Goal: Transaction & Acquisition: Obtain resource

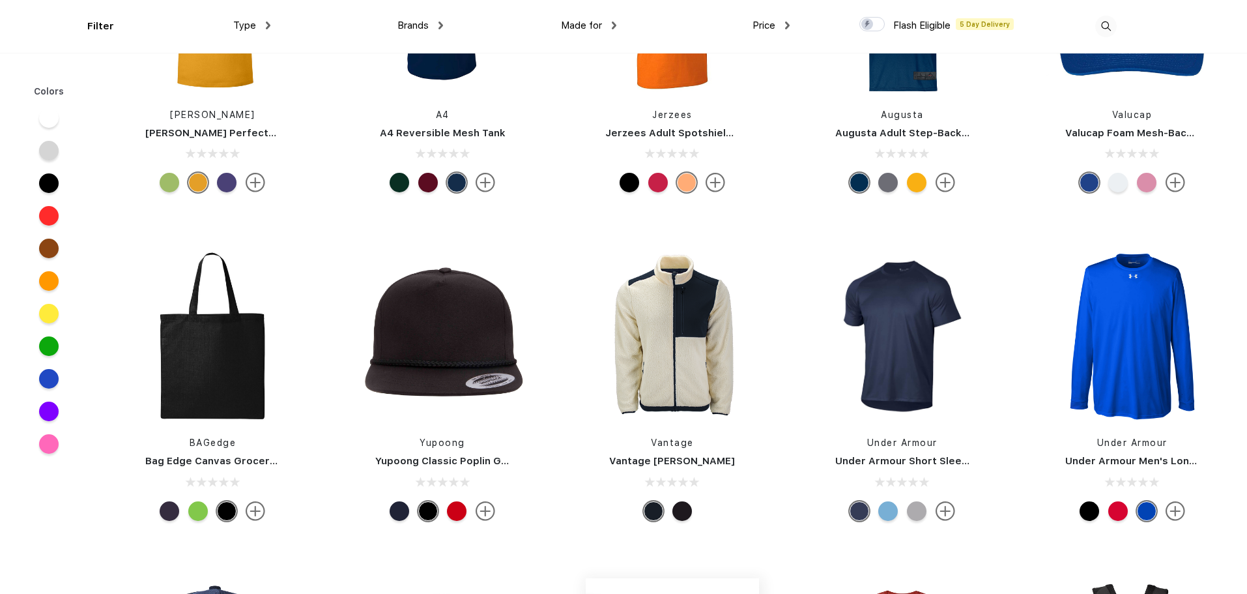
scroll to position [17983, 0]
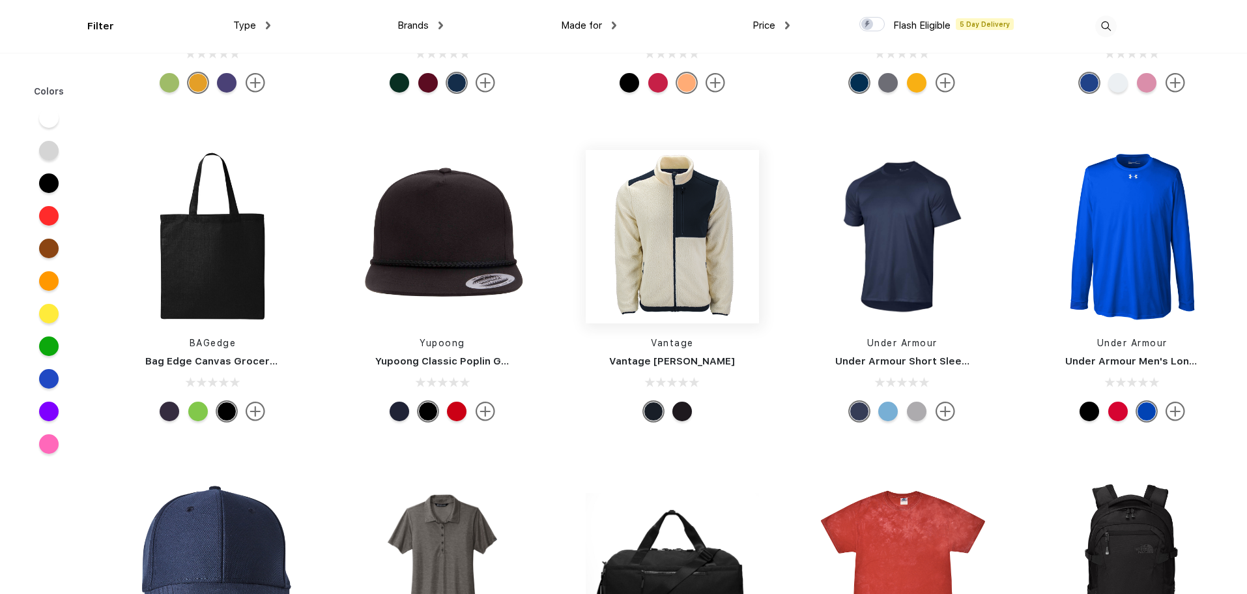
click at [687, 239] on img at bounding box center [672, 237] width 173 height 260
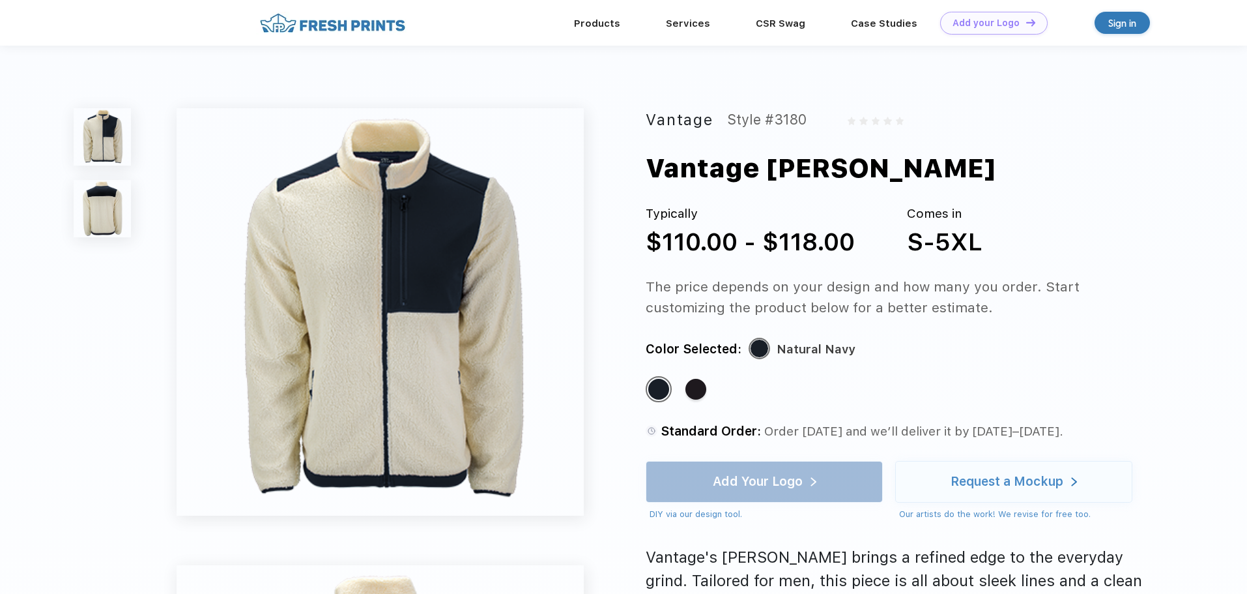
click at [922, 338] on div "Vantage Style #3180 Vantage Denali Jacket Typically $110.00 - $118.00 Comes in …" at bounding box center [901, 432] width 511 height 648
click at [998, 334] on div "Vantage Style #3180 Vantage Denali Jacket Typically $110.00 - $118.00 Comes in …" at bounding box center [901, 432] width 511 height 648
click at [762, 490] on div "Add Your Logo DIY via our design tool. Ah shoot! This product isn't up in our d…" at bounding box center [764, 491] width 237 height 60
click at [742, 477] on div "Add Your Logo DIY via our design tool. Ah shoot! This product isn't up in our d…" at bounding box center [764, 491] width 237 height 60
click at [813, 480] on div "Add Your Logo DIY via our design tool. Ah shoot! This product isn't up in our d…" at bounding box center [764, 491] width 237 height 60
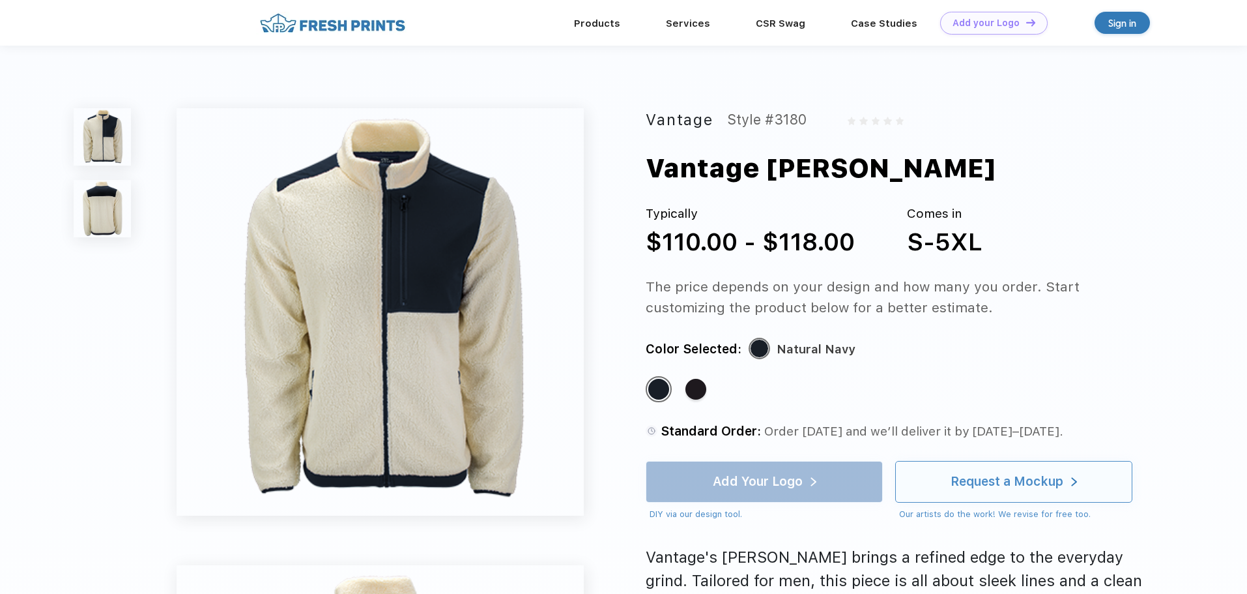
click at [1009, 480] on div "Request a Mockup" at bounding box center [1007, 481] width 113 height 13
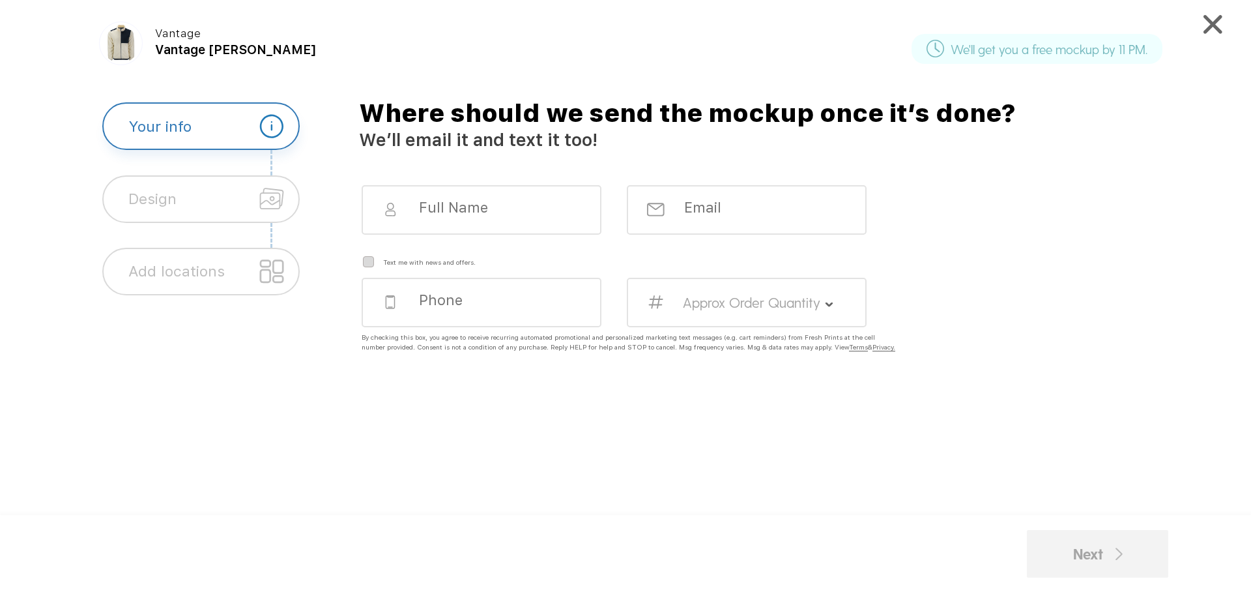
click at [445, 199] on input at bounding box center [492, 208] width 149 height 18
type input "Karyn Carraway"
type input "kcarraway@bijurdelimon.com"
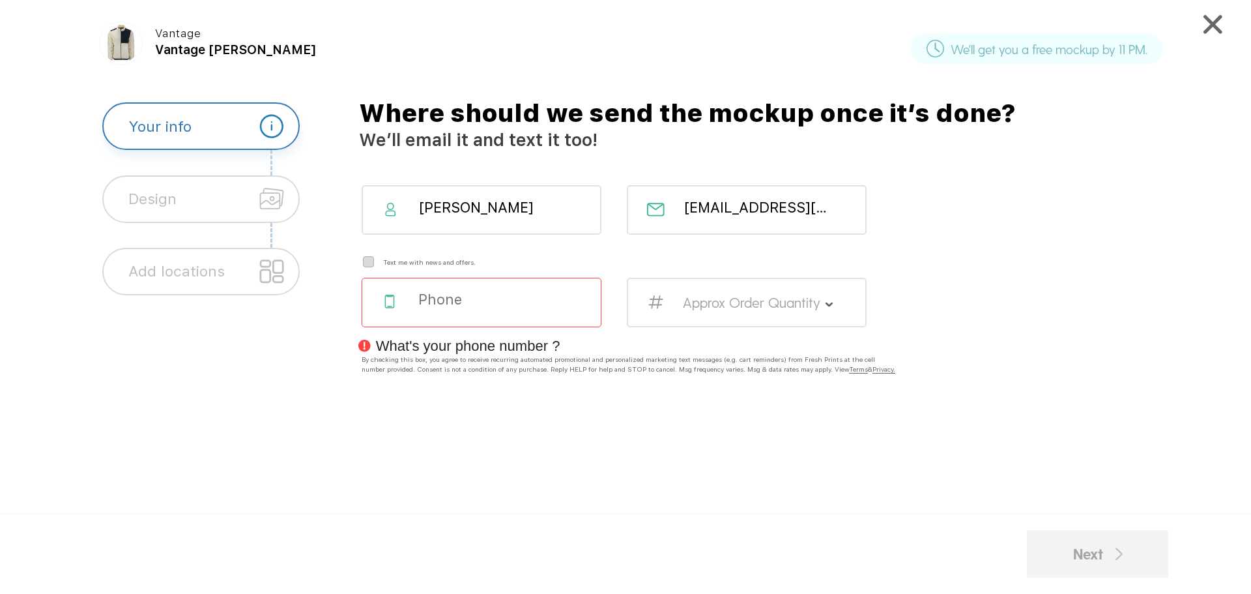
click at [427, 303] on input "tel" at bounding box center [491, 300] width 149 height 18
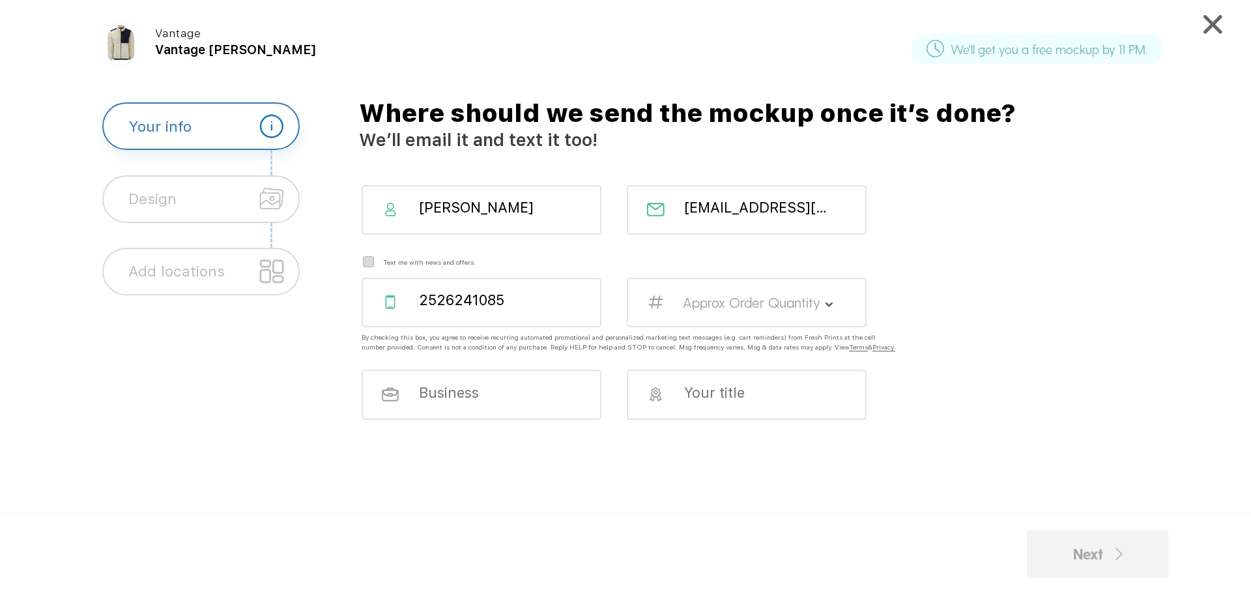
type input "2526241085"
click at [739, 297] on label "Approx Order Quantity" at bounding box center [751, 302] width 137 height 17
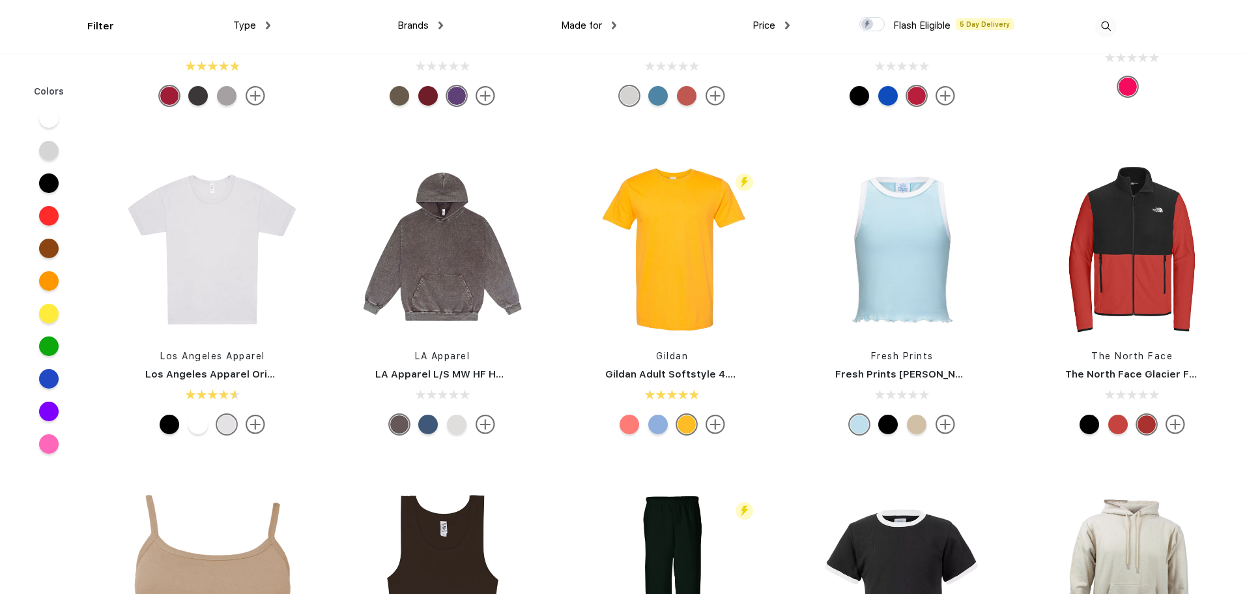
scroll to position [4887, 0]
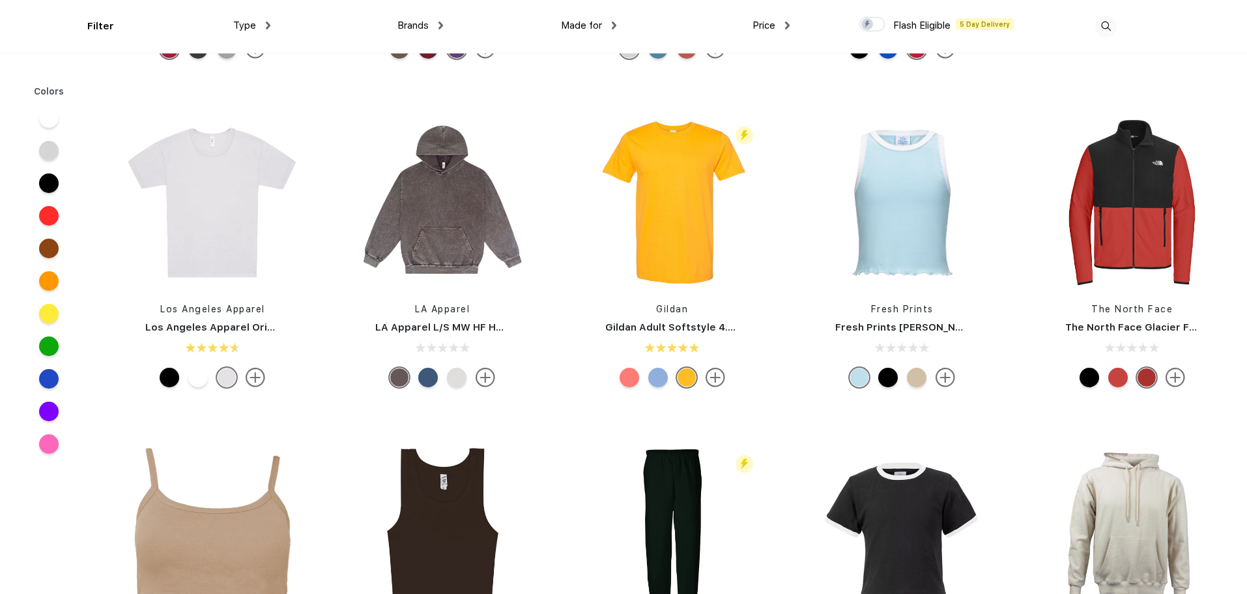
click at [1089, 374] on div at bounding box center [1090, 377] width 20 height 20
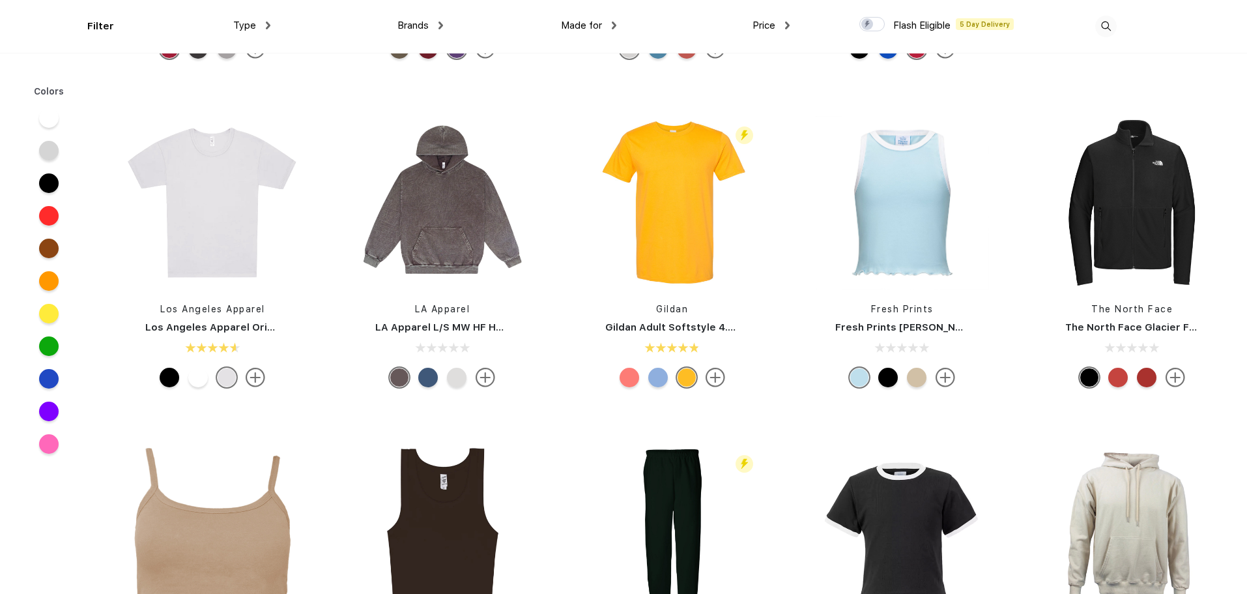
click at [1121, 374] on div at bounding box center [1118, 377] width 20 height 20
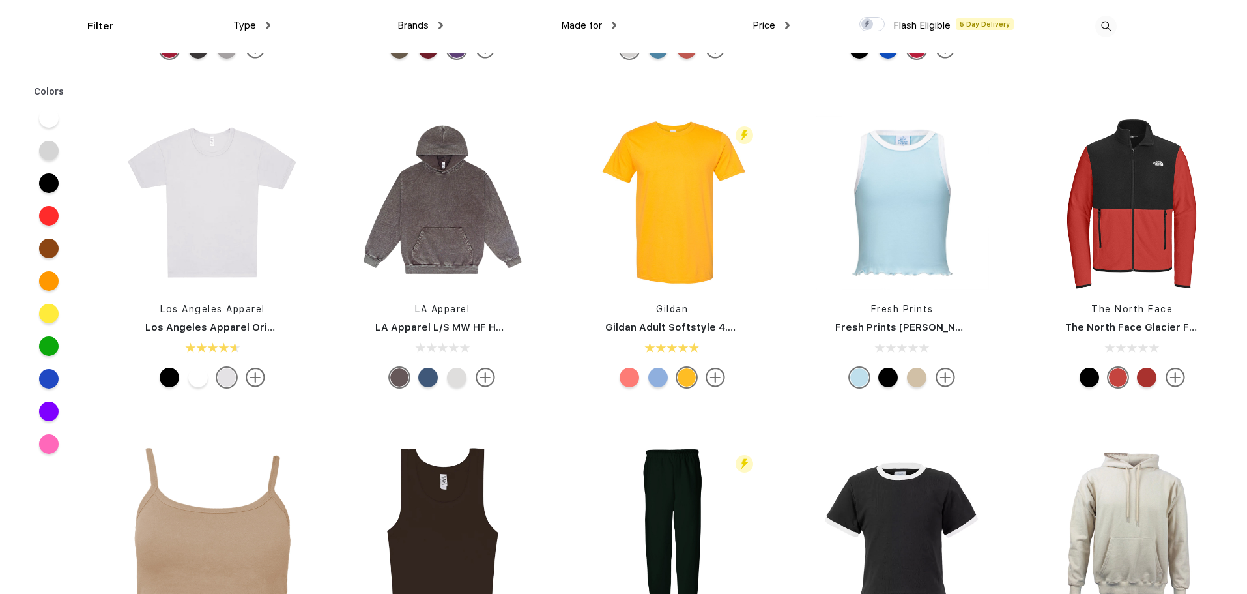
click at [1147, 379] on div at bounding box center [1147, 377] width 20 height 20
click at [1114, 376] on div at bounding box center [1118, 377] width 20 height 20
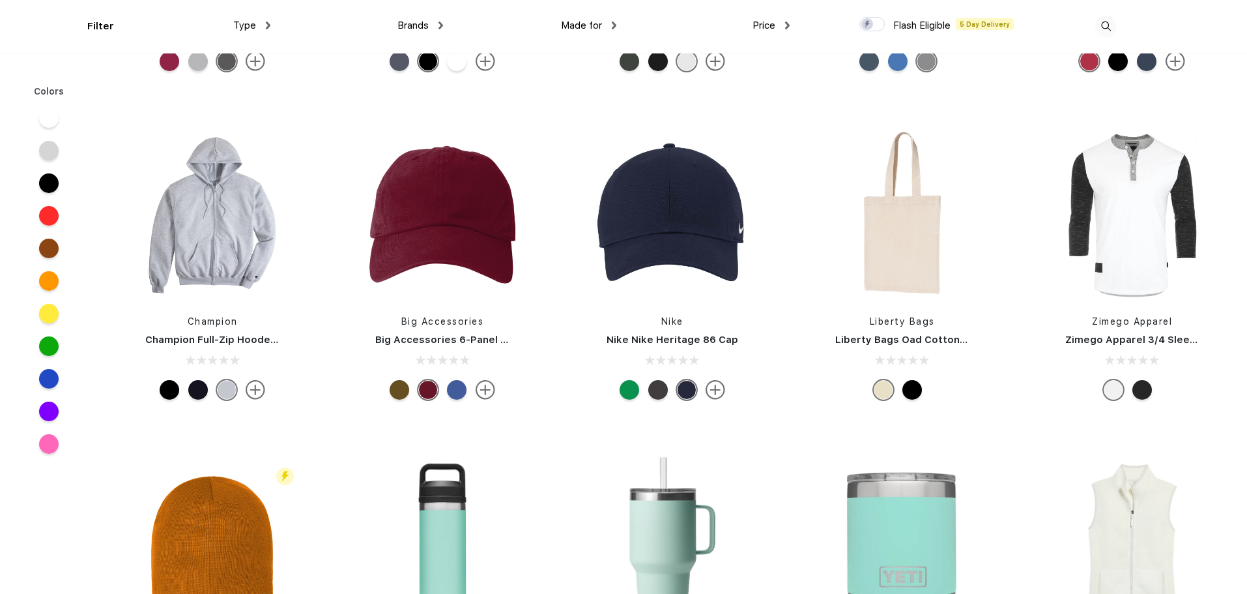
scroll to position [23651, 0]
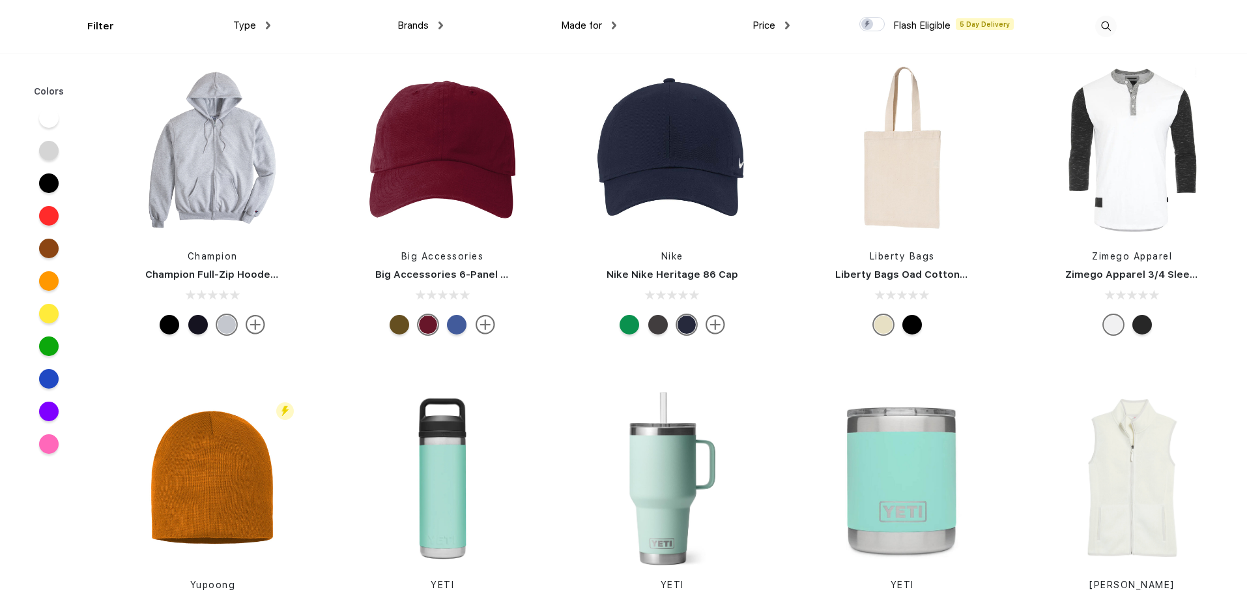
click at [1143, 319] on div at bounding box center [1142, 325] width 20 height 20
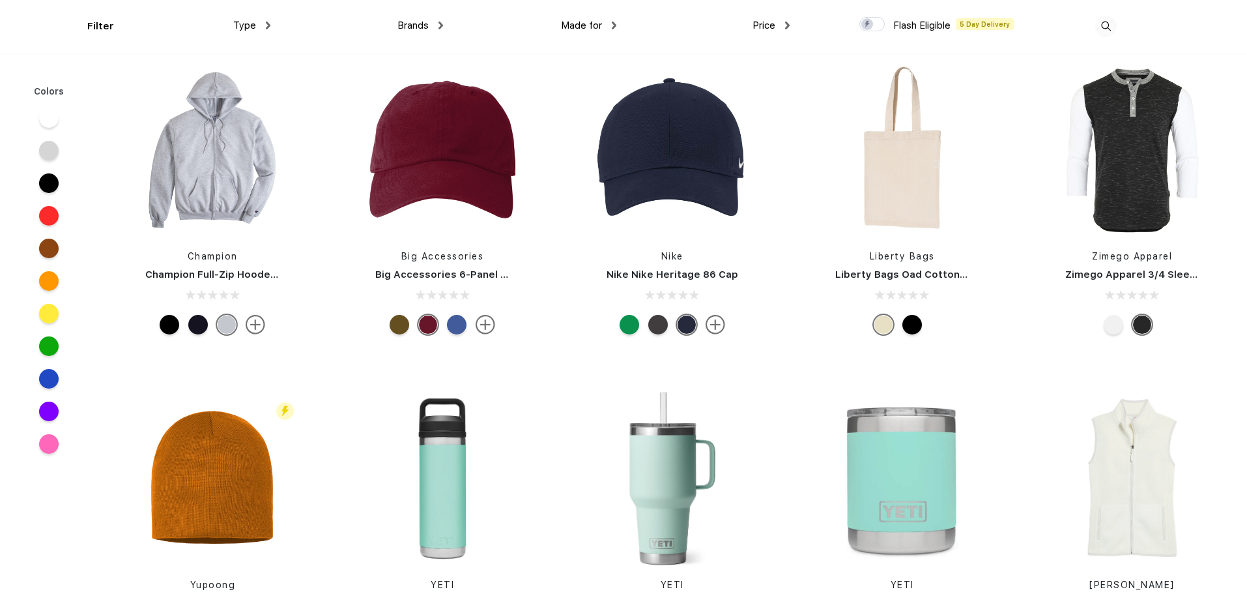
click at [1114, 332] on div at bounding box center [1114, 325] width 20 height 20
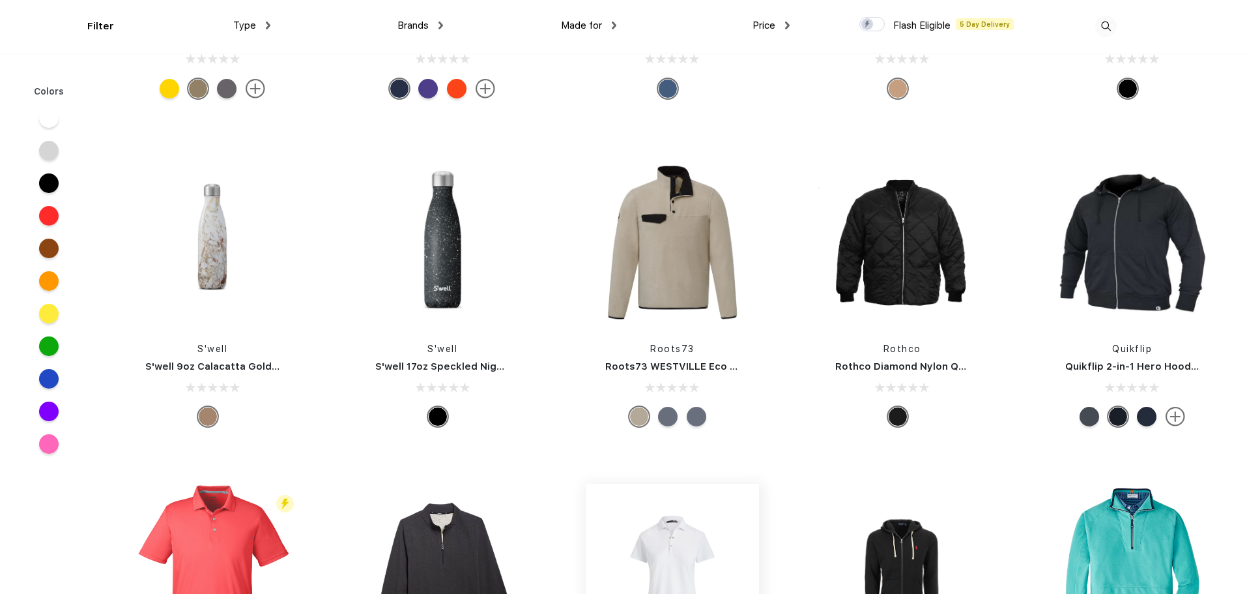
scroll to position [26192, 0]
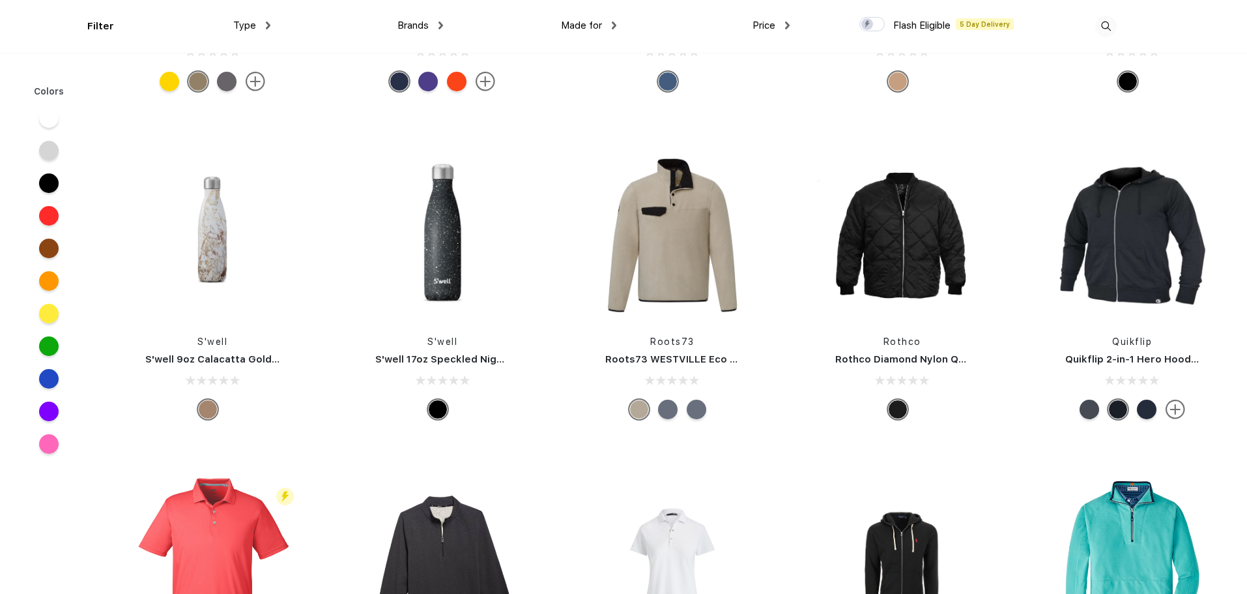
click at [667, 399] on div at bounding box center [668, 409] width 20 height 20
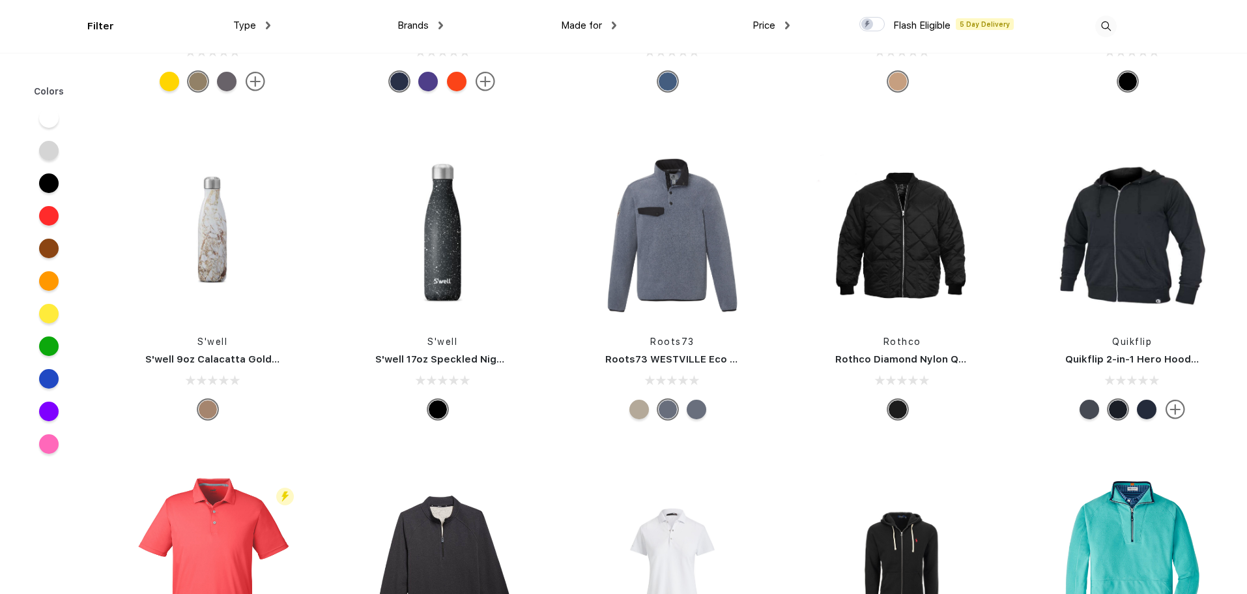
click at [698, 407] on div at bounding box center [697, 409] width 20 height 20
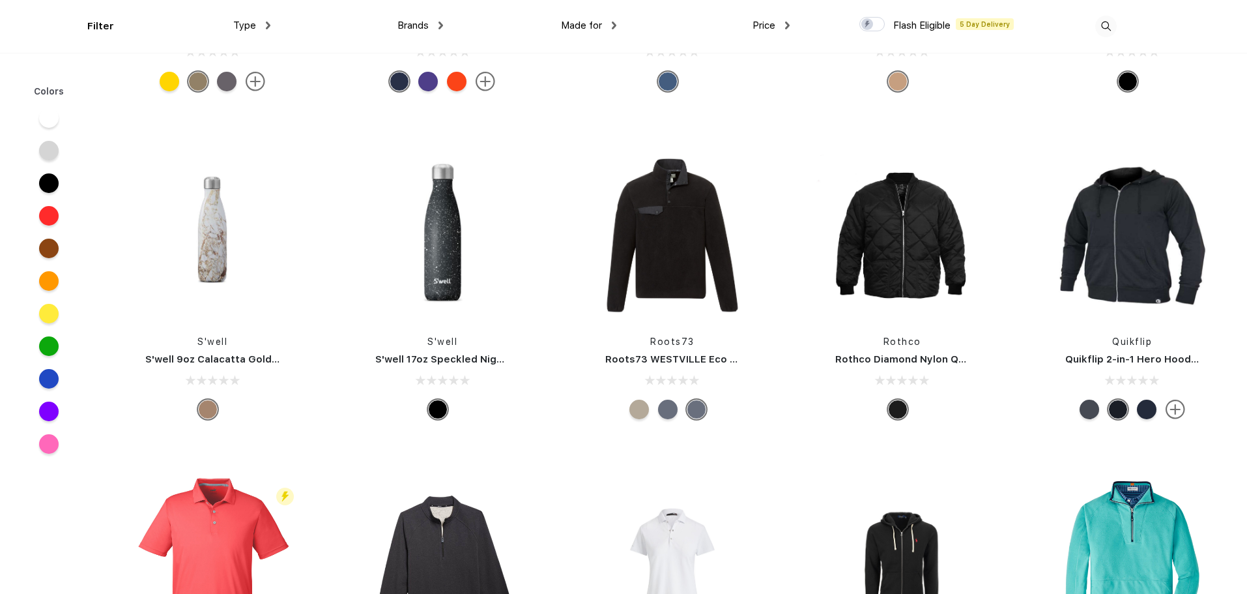
click at [642, 410] on div at bounding box center [639, 409] width 20 height 20
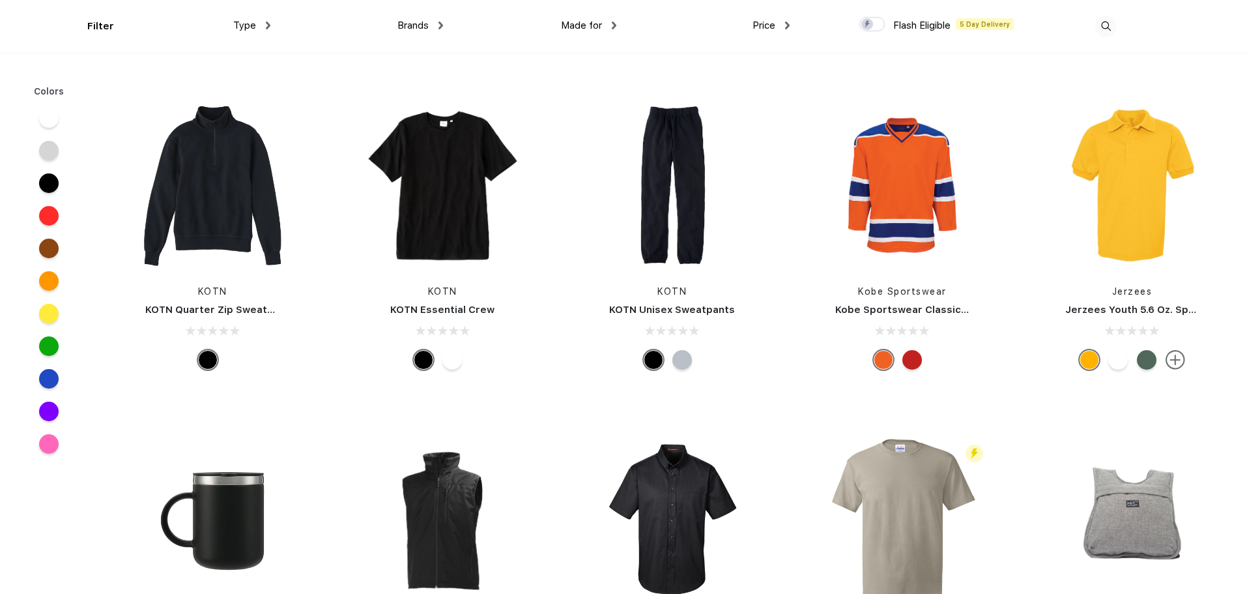
scroll to position [28928, 0]
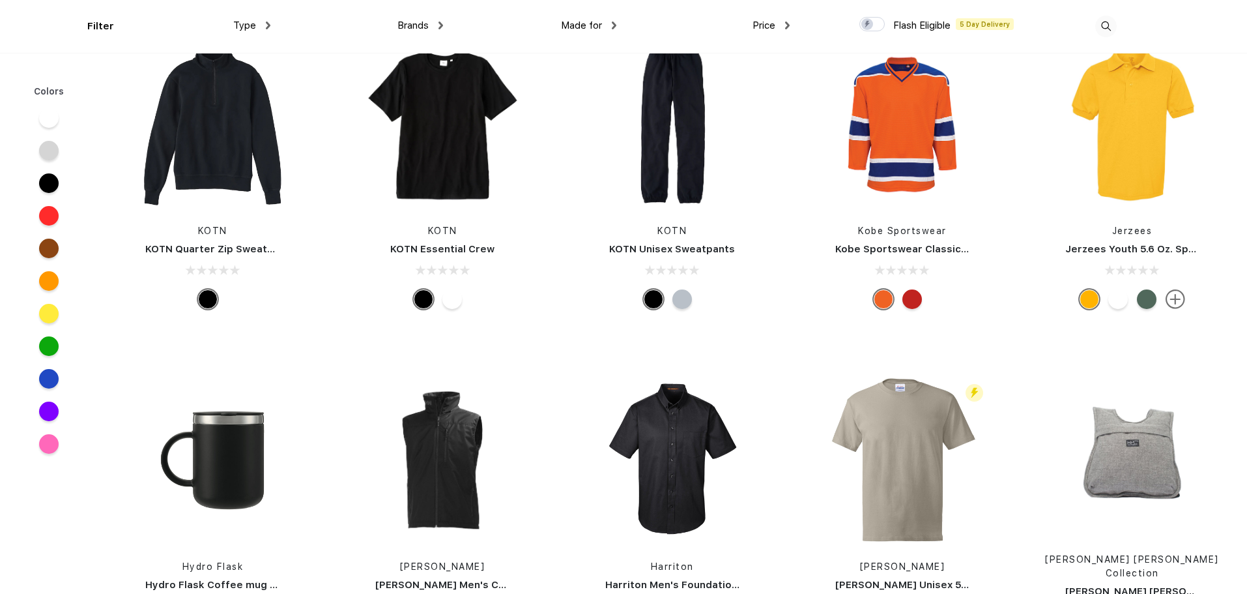
click at [44, 351] on div at bounding box center [49, 346] width 20 height 20
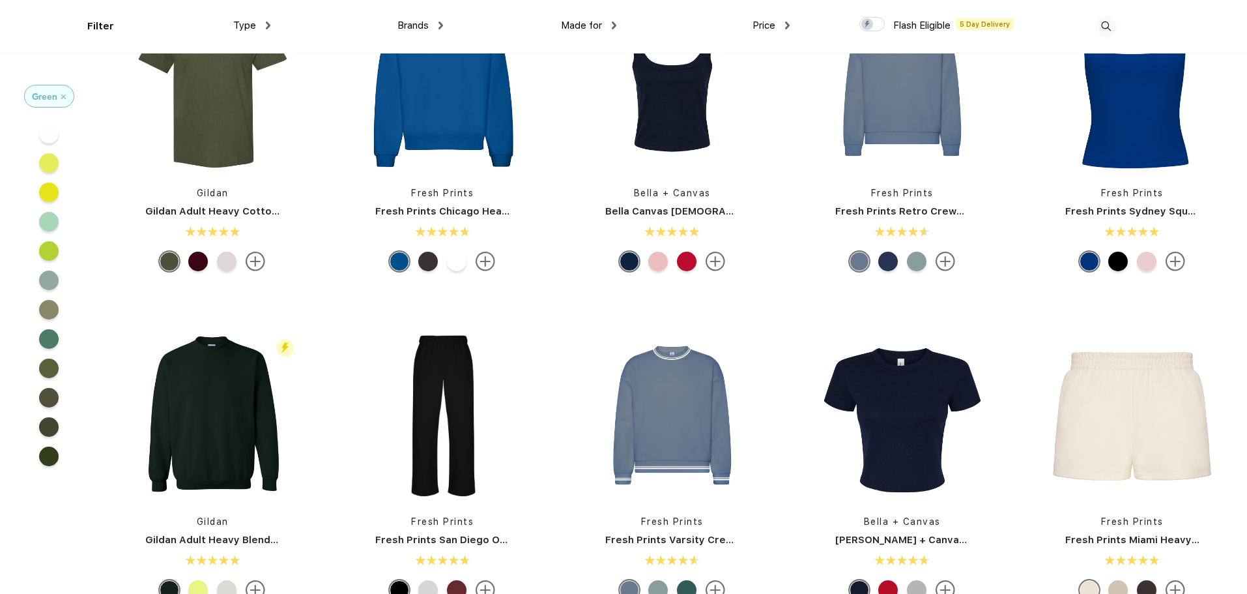
scroll to position [456, 0]
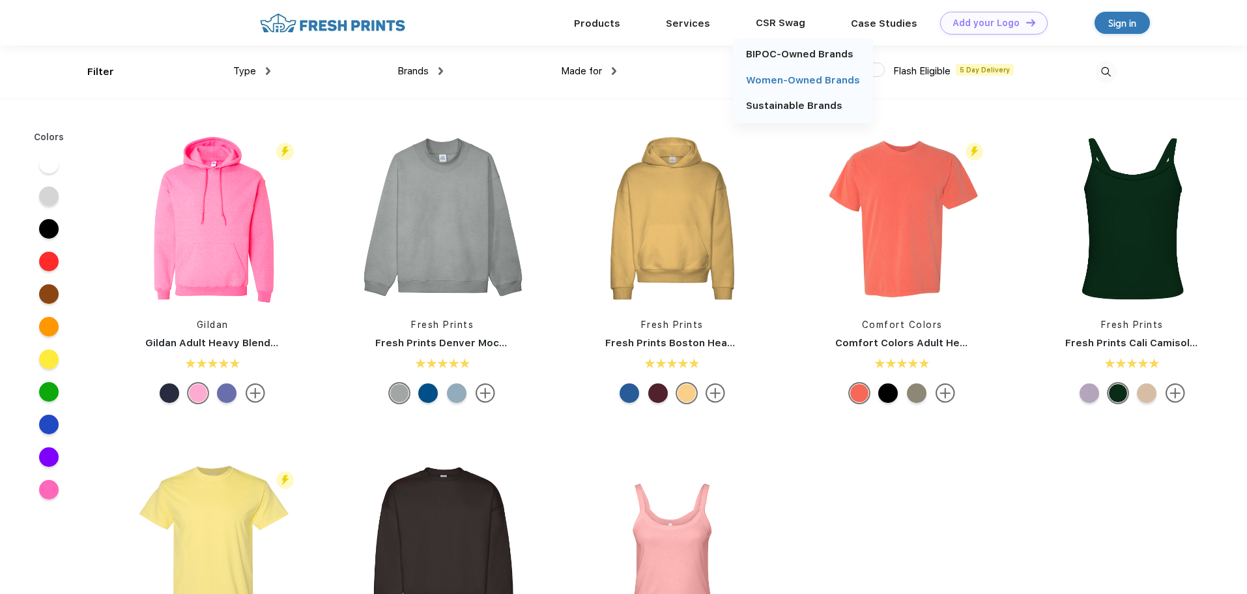
click at [774, 81] on link "Women-Owned Brands" at bounding box center [803, 80] width 114 height 12
click at [603, 14] on div "Products" at bounding box center [597, 22] width 92 height 17
click at [600, 22] on link "Products" at bounding box center [597, 23] width 46 height 12
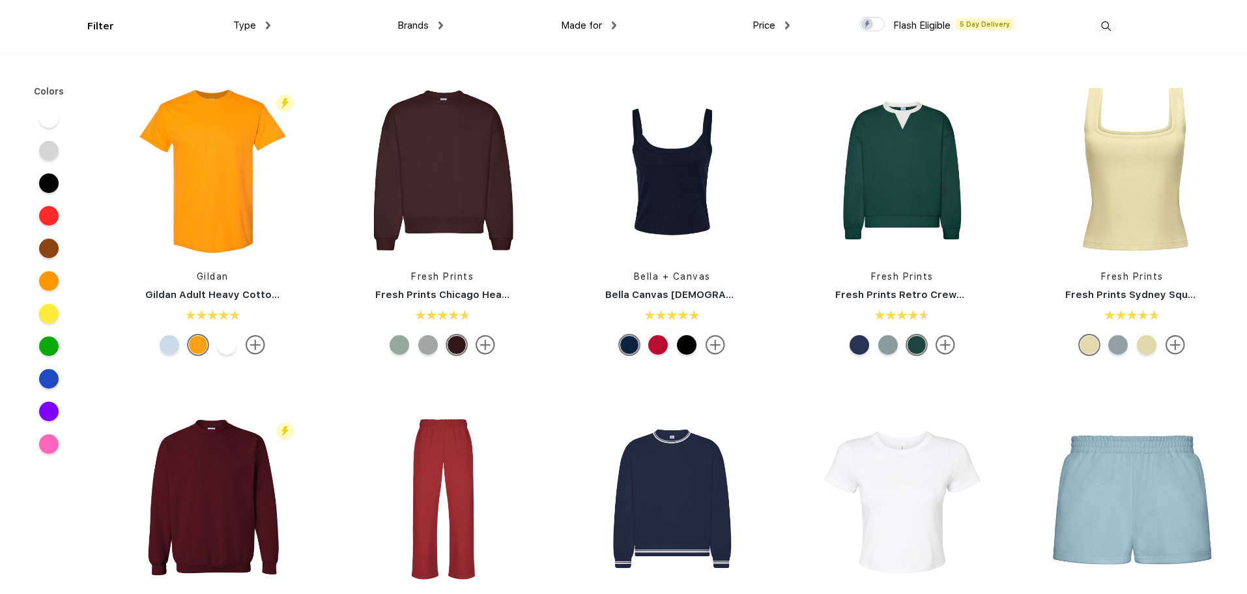
scroll to position [326, 0]
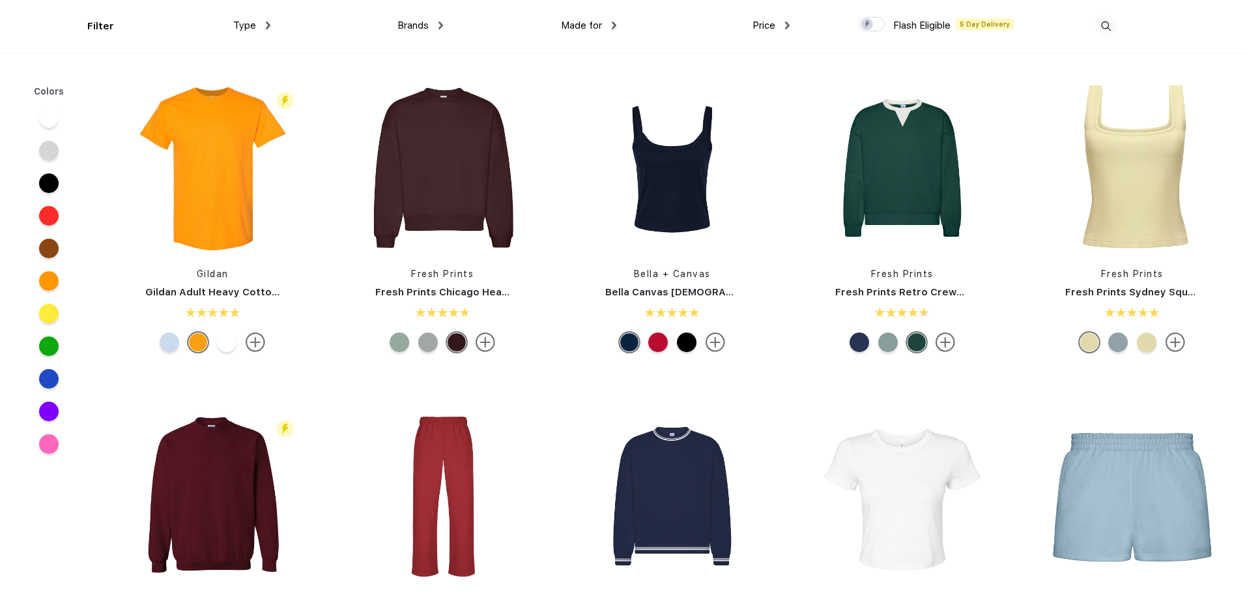
click at [889, 341] on div at bounding box center [888, 342] width 20 height 20
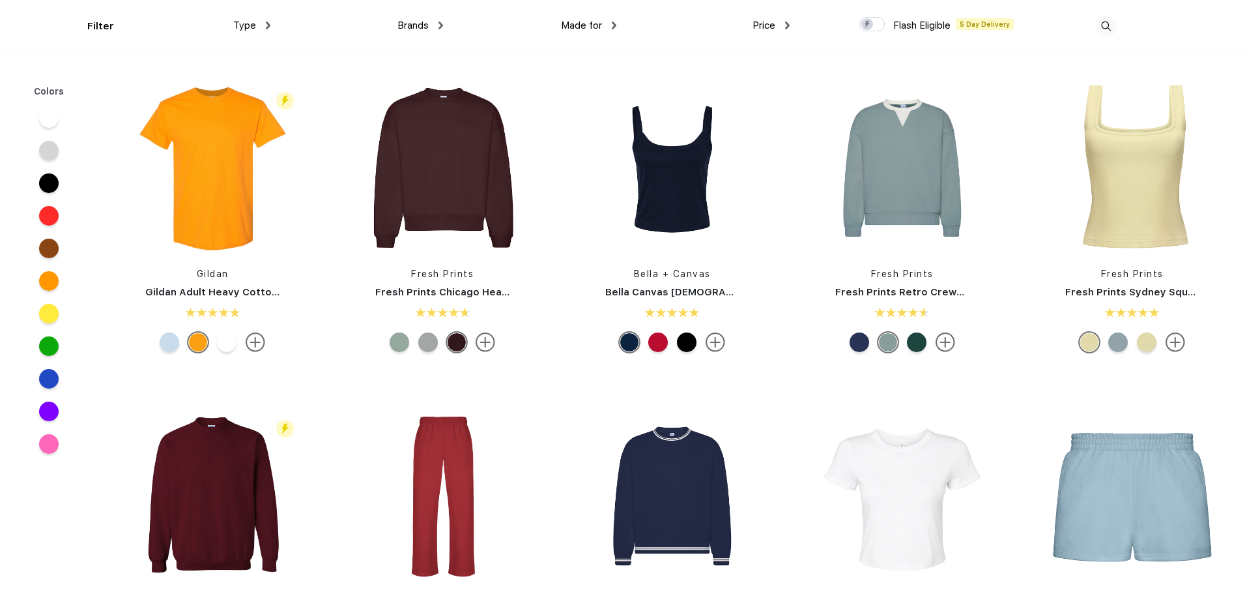
click at [854, 345] on div at bounding box center [860, 342] width 20 height 20
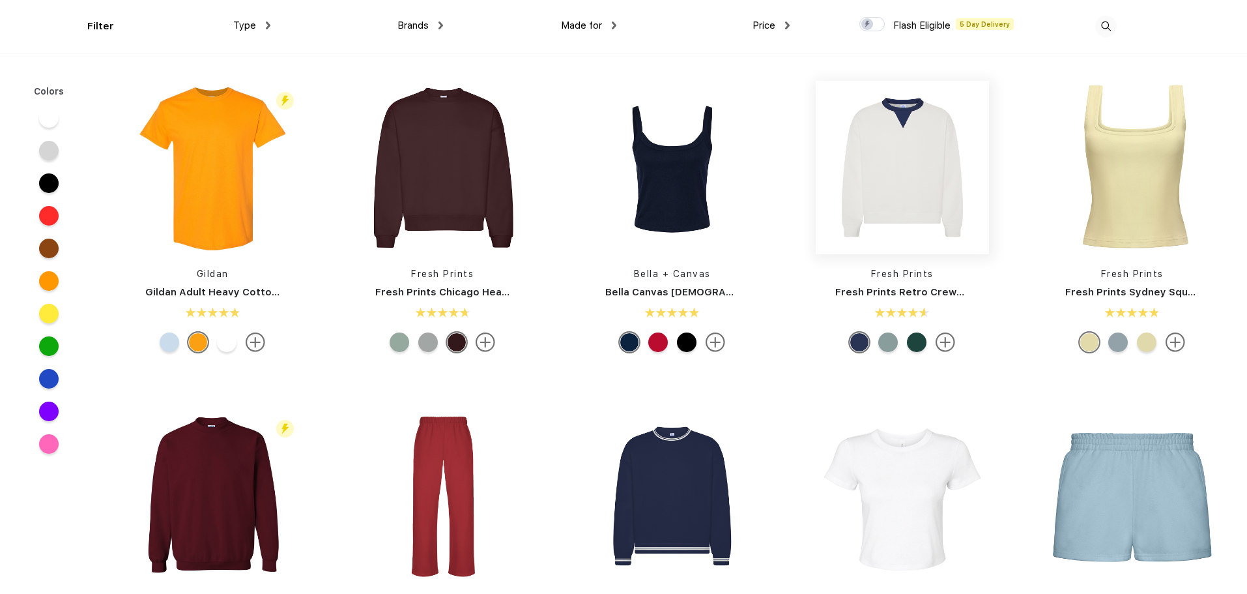
click at [879, 169] on img at bounding box center [902, 167] width 173 height 173
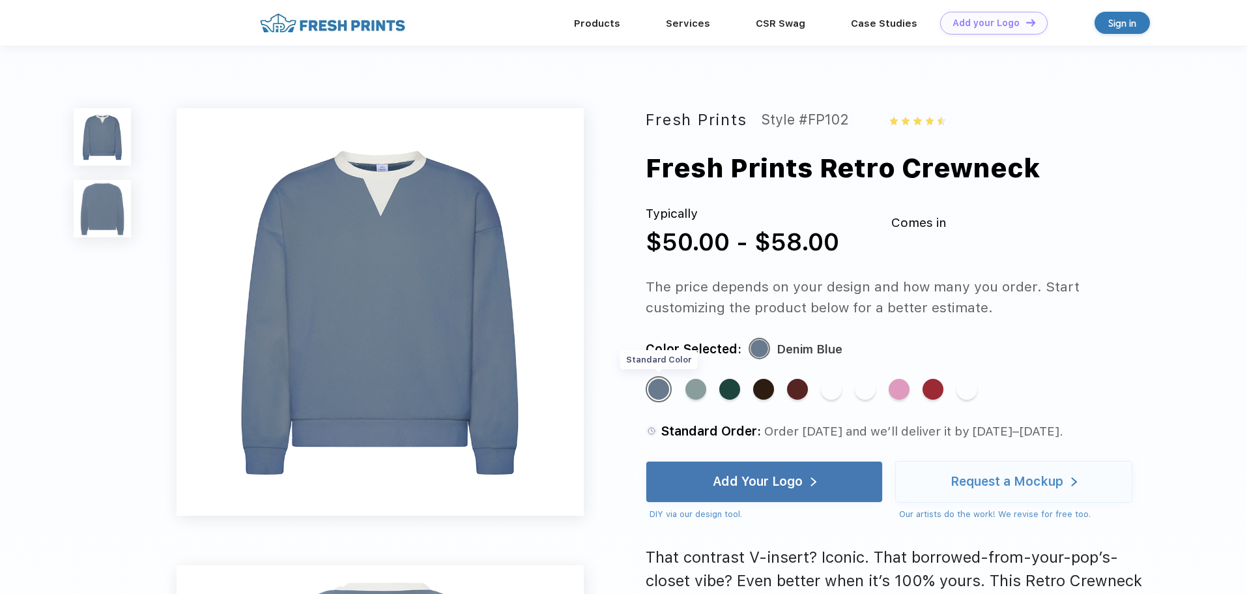
click at [654, 388] on div "Standard Color" at bounding box center [658, 389] width 21 height 21
click at [834, 385] on div "Standard Color" at bounding box center [831, 389] width 21 height 21
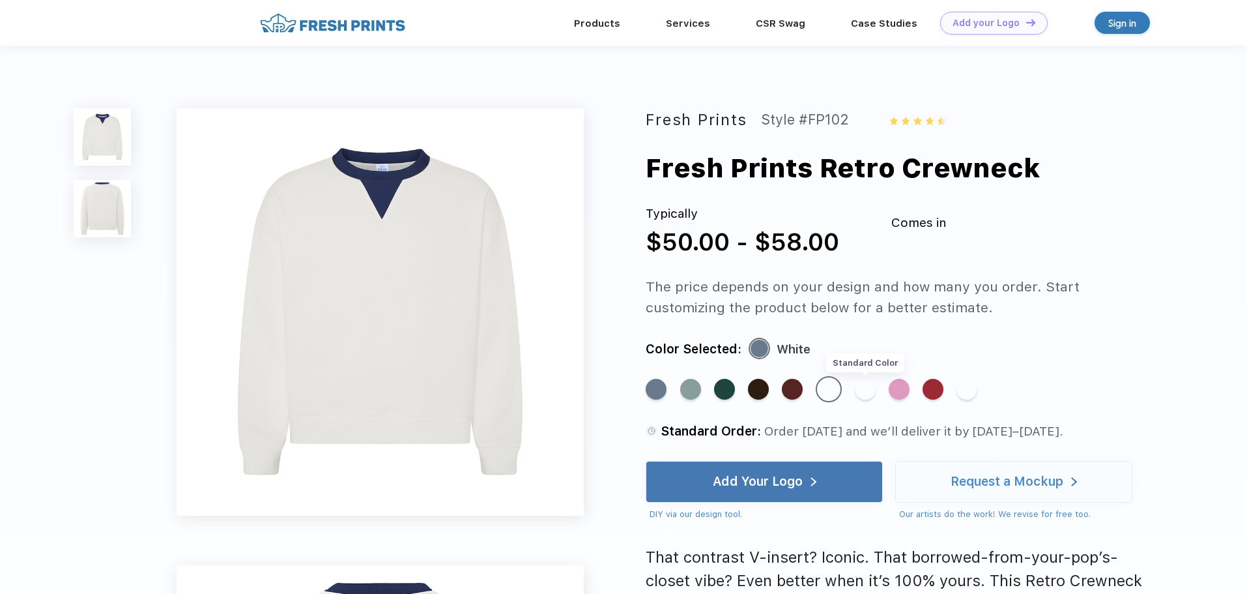
click at [872, 392] on div "Standard Color" at bounding box center [865, 389] width 21 height 21
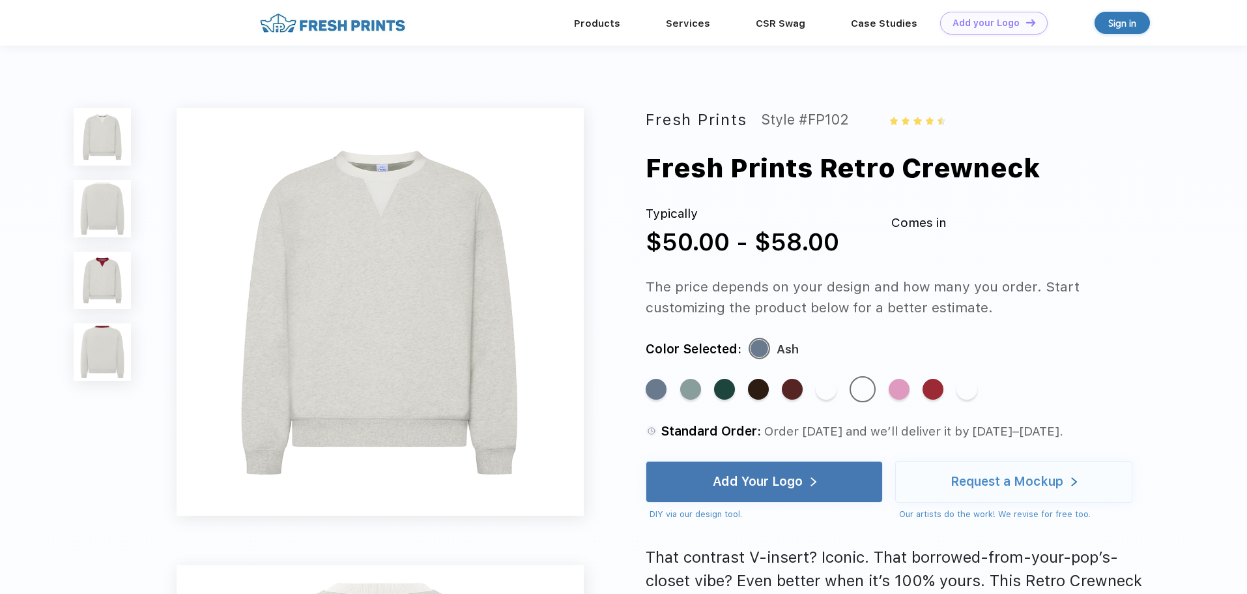
click at [979, 388] on div "Standard Color Standard Color Standard Color Standard Color Standard Color Stan…" at bounding box center [887, 395] width 483 height 39
click at [965, 393] on div "Standard Color" at bounding box center [966, 389] width 21 height 21
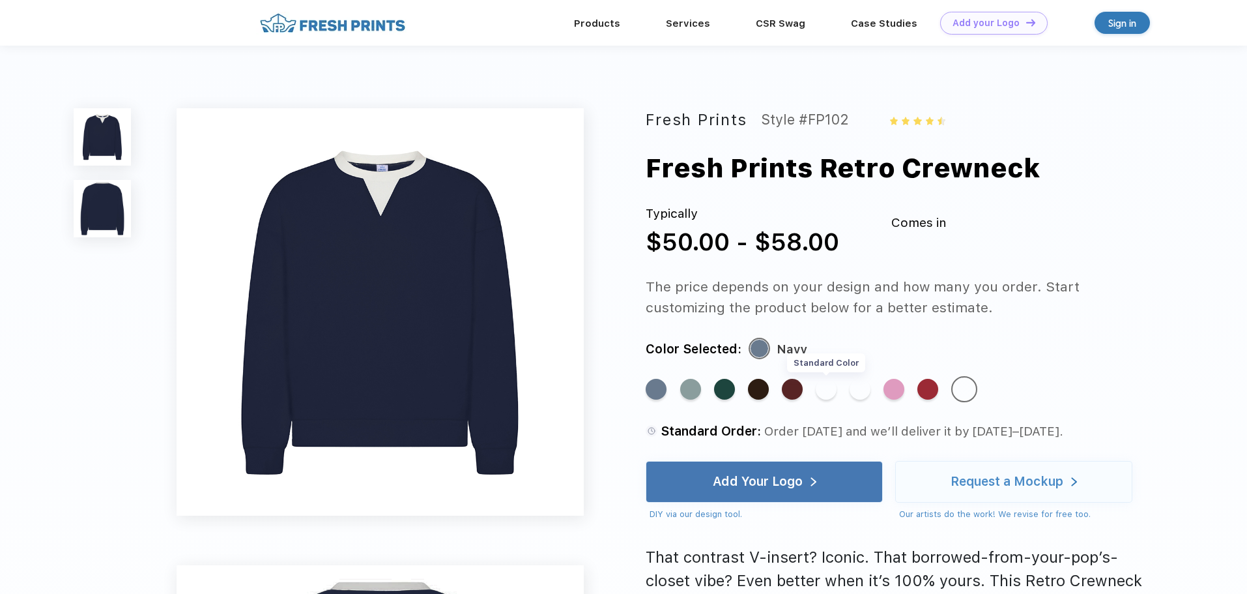
click at [826, 392] on div "Standard Color" at bounding box center [826, 389] width 21 height 21
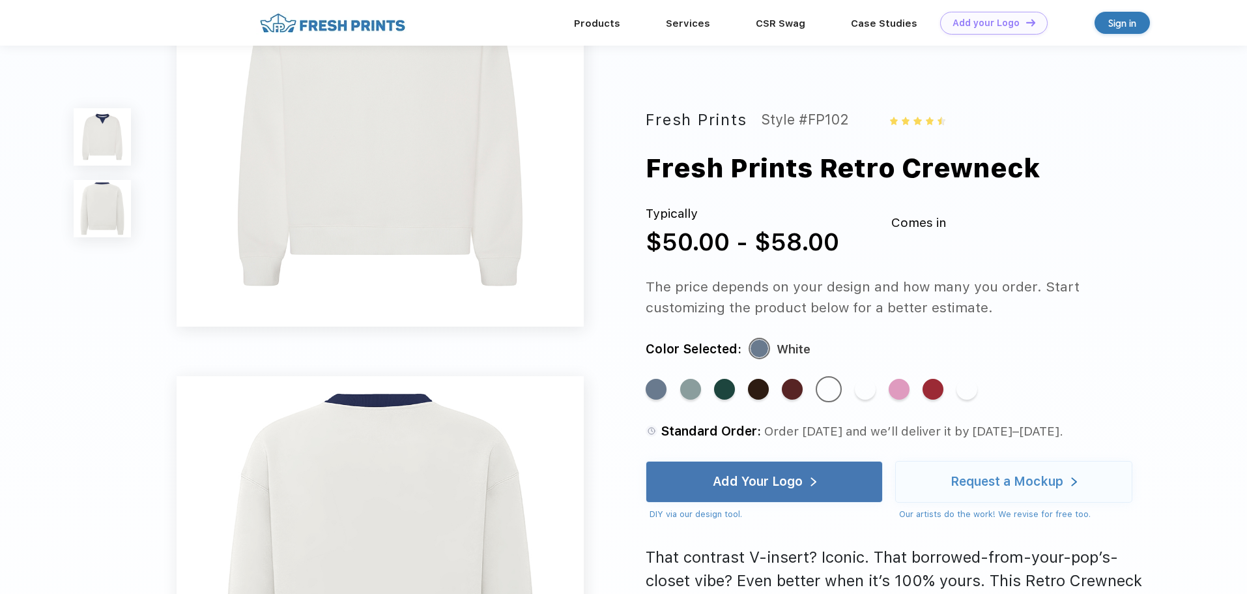
scroll to position [195, 0]
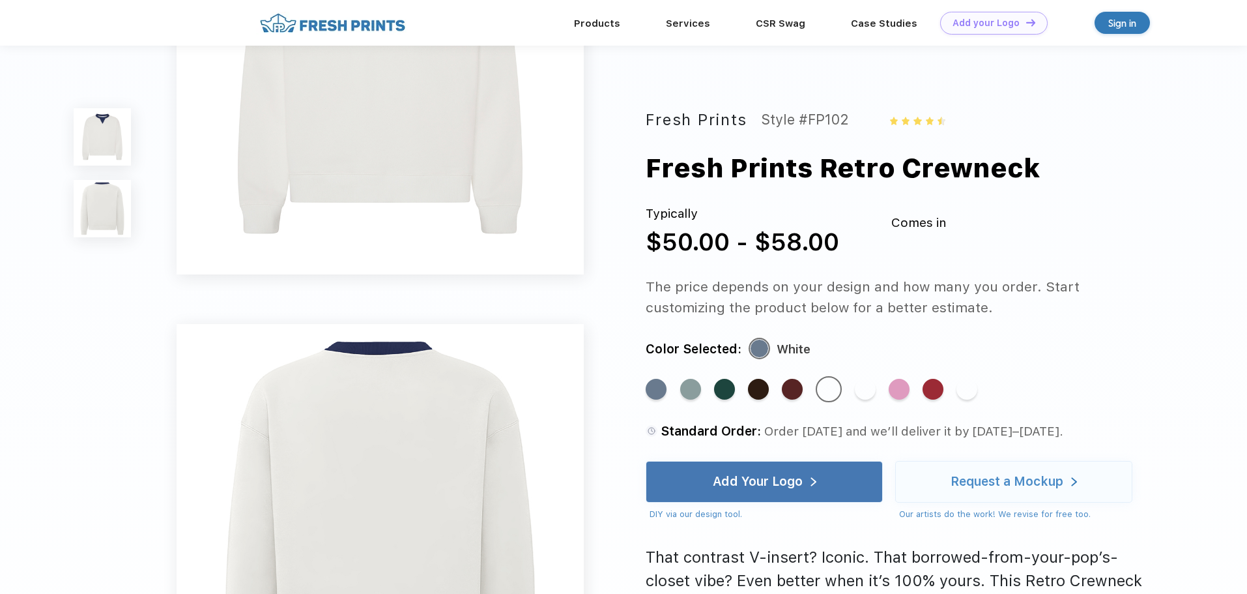
click at [846, 564] on div "That contrast V-insert? Iconic. That borrowed-from-your-pop’s-closet vibe? Even…" at bounding box center [901, 592] width 511 height 94
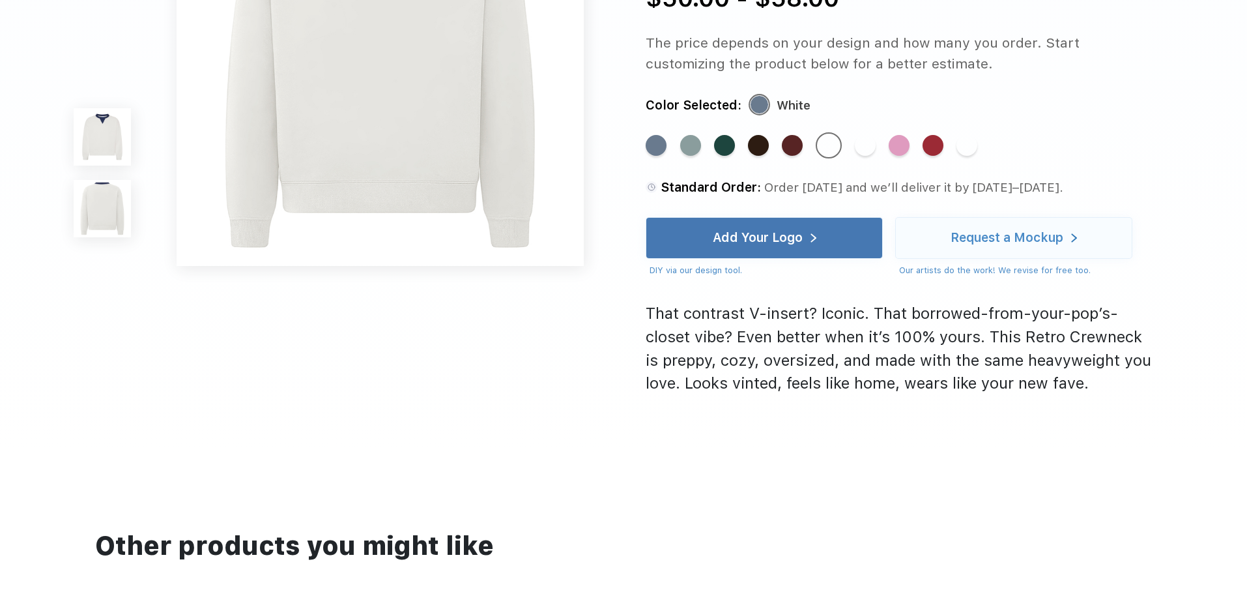
scroll to position [0, 0]
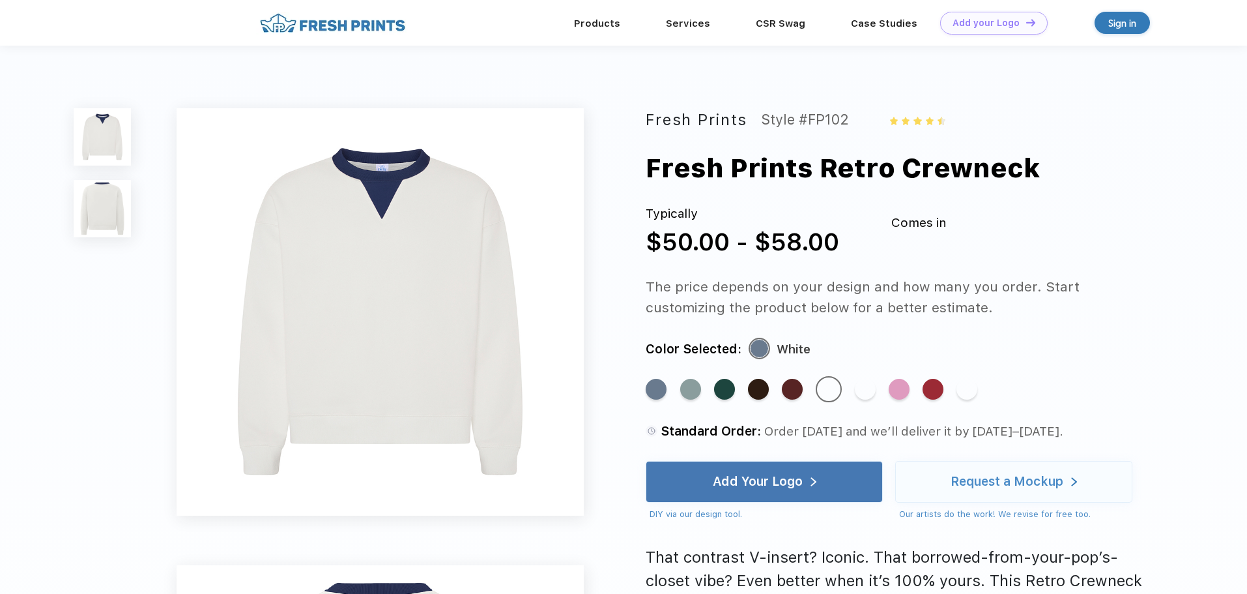
click at [1000, 407] on div "Standard Color Standard Color Standard Color Standard Color Standard Color Stan…" at bounding box center [887, 395] width 483 height 39
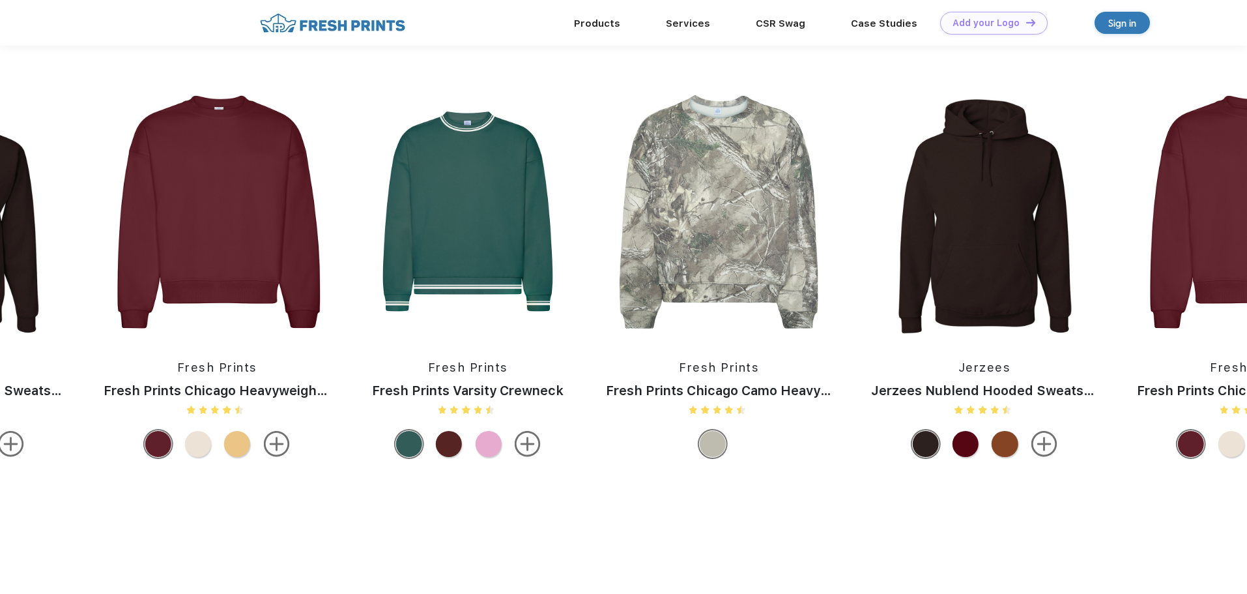
scroll to position [1138, 0]
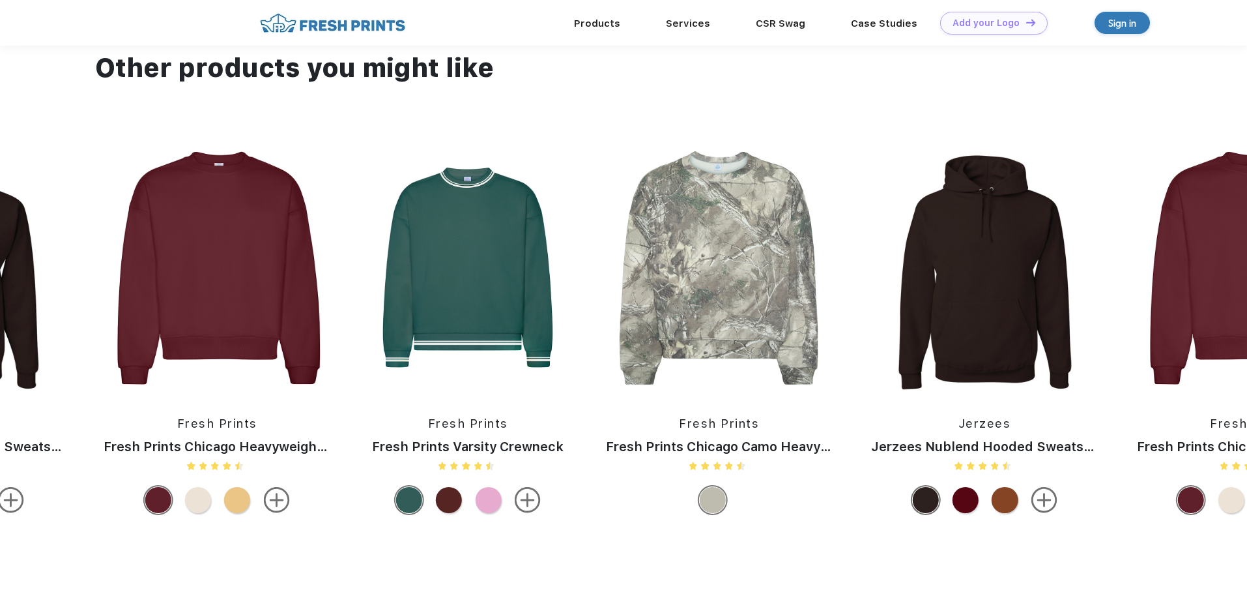
drag, startPoint x: 801, startPoint y: 321, endPoint x: 799, endPoint y: 160, distance: 160.9
click at [799, 160] on img at bounding box center [719, 268] width 253 height 250
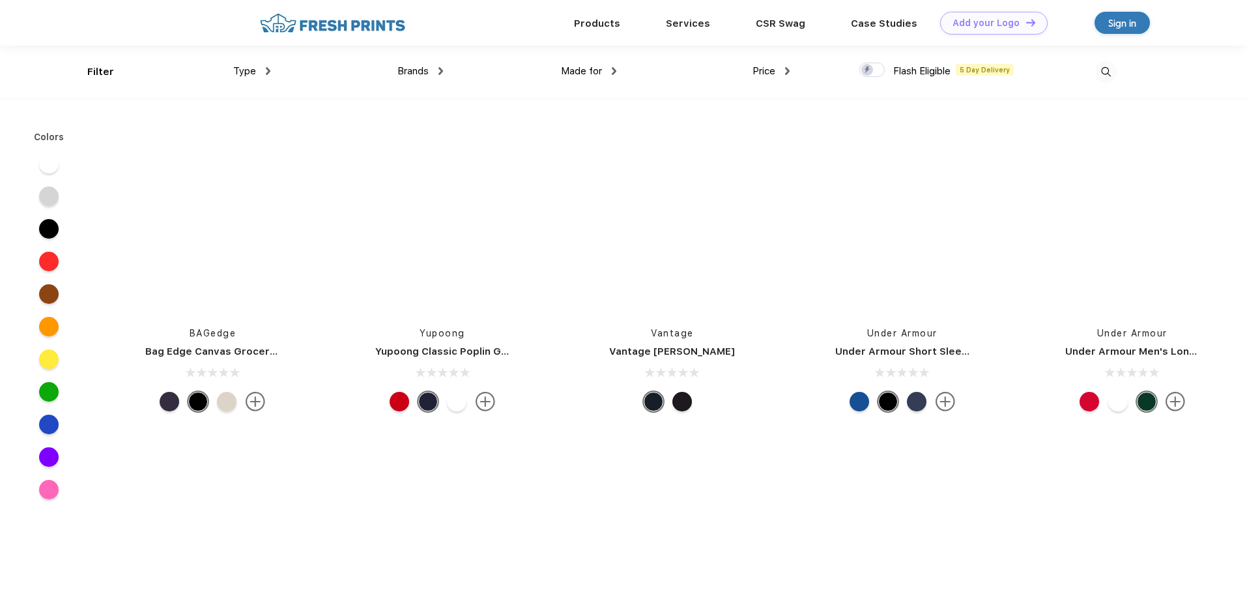
scroll to position [17917, 0]
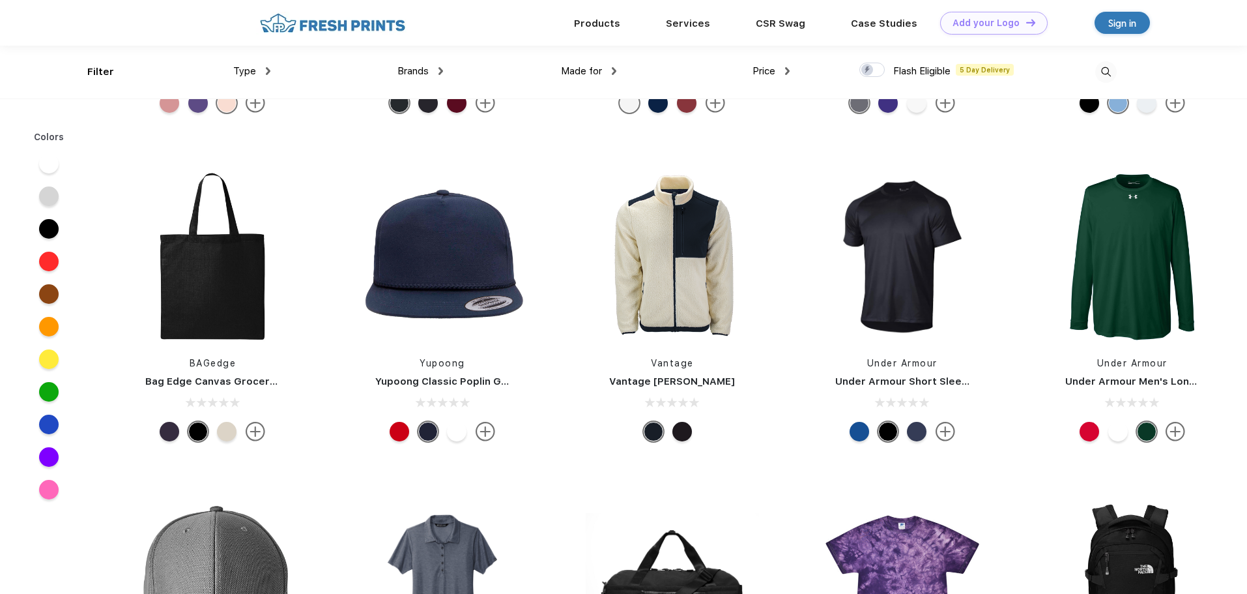
click at [1216, 44] on div "Products Services Printing Fulfillment CSR Swag BIPOC-Owned Brands Women-Owned …" at bounding box center [623, 23] width 1247 height 46
